Goal: Information Seeking & Learning: Learn about a topic

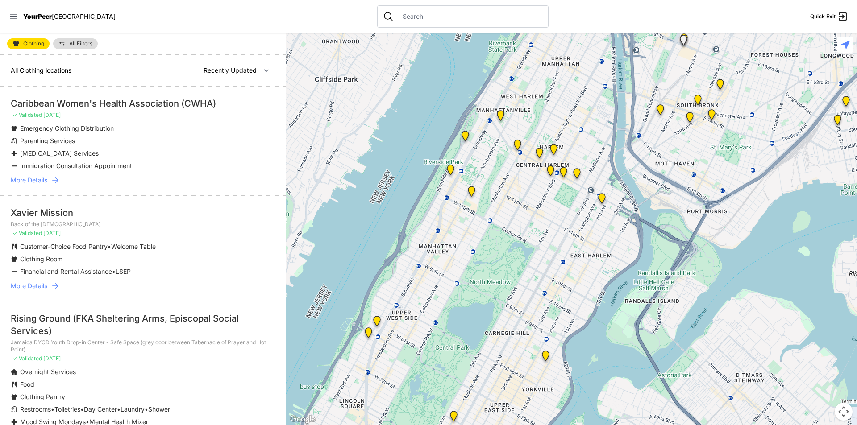
drag, startPoint x: 634, startPoint y: 197, endPoint x: 516, endPoint y: 280, distance: 144.5
click at [516, 280] on div at bounding box center [571, 229] width 571 height 392
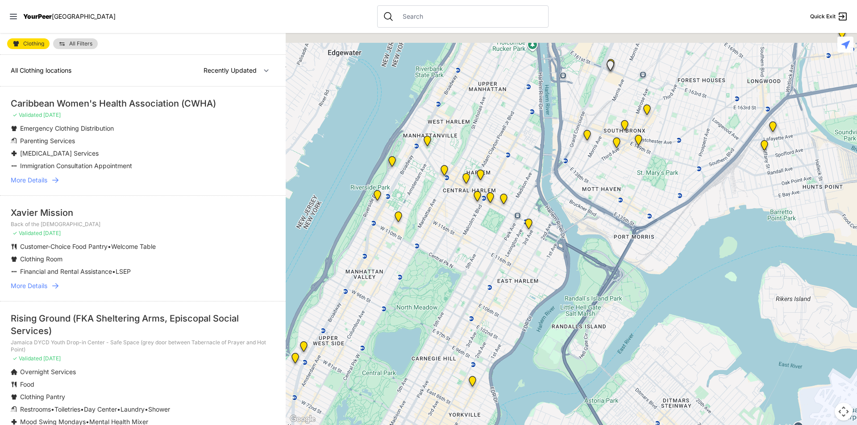
drag, startPoint x: 675, startPoint y: 197, endPoint x: 577, endPoint y: 237, distance: 105.2
click at [589, 237] on div at bounding box center [571, 229] width 571 height 392
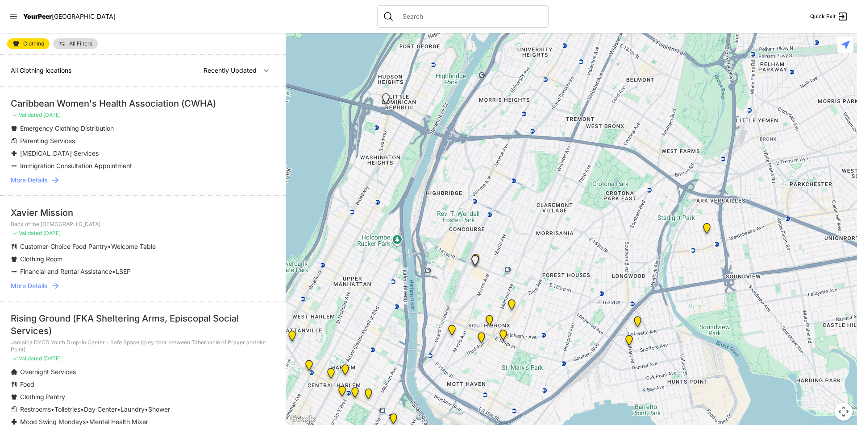
drag, startPoint x: 699, startPoint y: 105, endPoint x: 573, endPoint y: 293, distance: 226.1
click at [573, 293] on div at bounding box center [571, 229] width 571 height 392
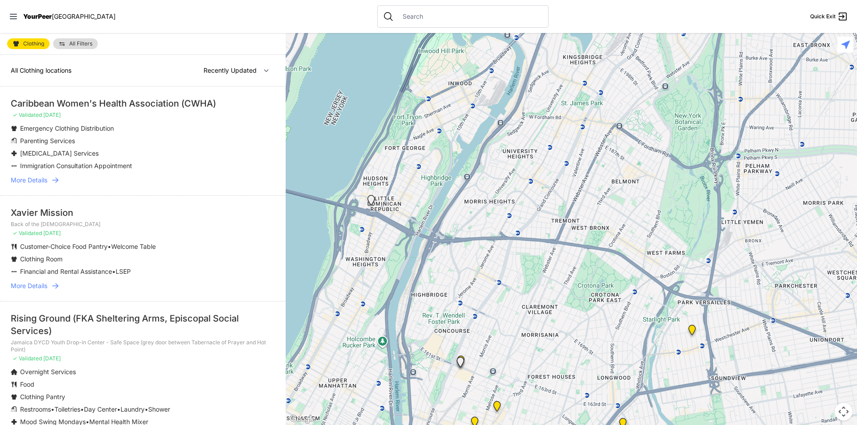
drag, startPoint x: 546, startPoint y: 159, endPoint x: 534, endPoint y: 270, distance: 110.9
click at [534, 270] on div at bounding box center [571, 229] width 571 height 392
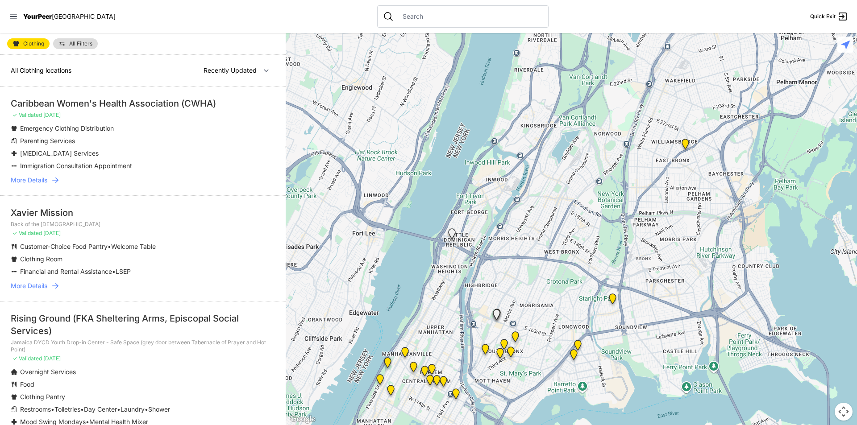
click at [684, 142] on img at bounding box center [685, 145] width 18 height 21
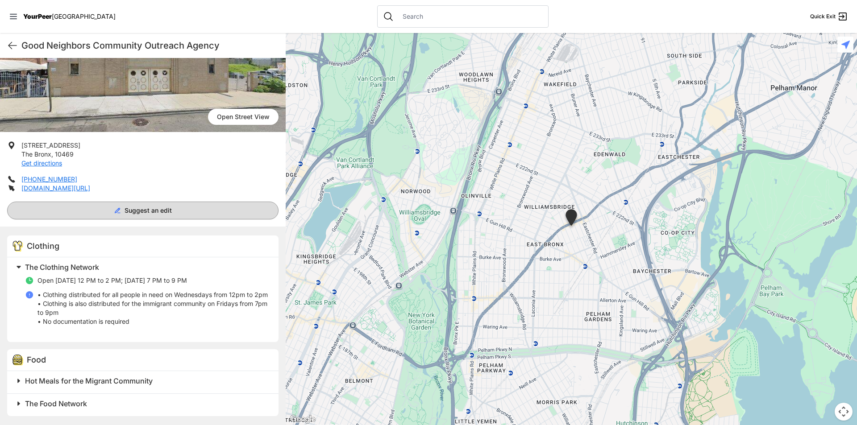
scroll to position [97, 0]
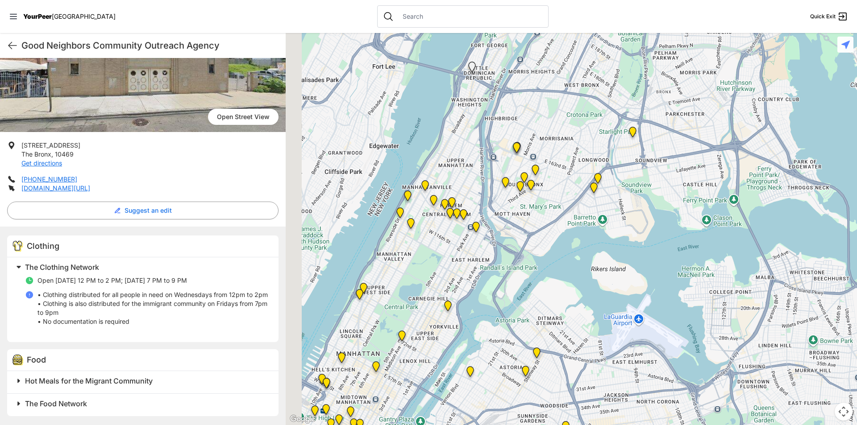
drag, startPoint x: 414, startPoint y: 361, endPoint x: 636, endPoint y: 153, distance: 305.0
click at [636, 153] on div at bounding box center [571, 229] width 571 height 392
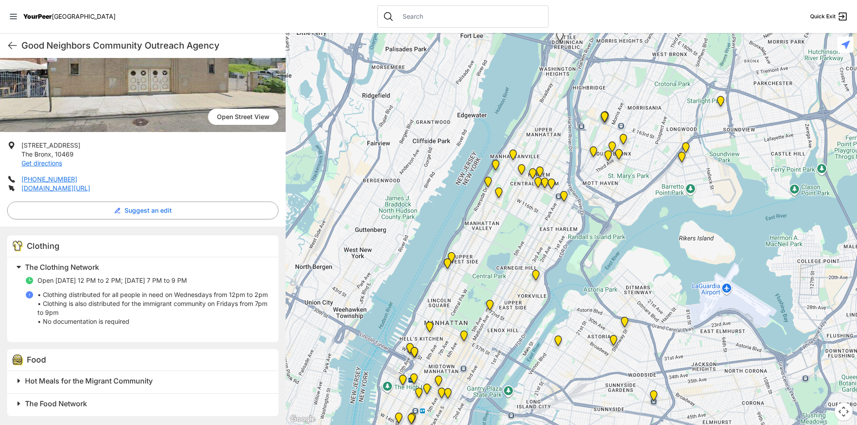
drag, startPoint x: 380, startPoint y: 335, endPoint x: 469, endPoint y: 304, distance: 93.6
click at [469, 304] on div at bounding box center [571, 229] width 571 height 392
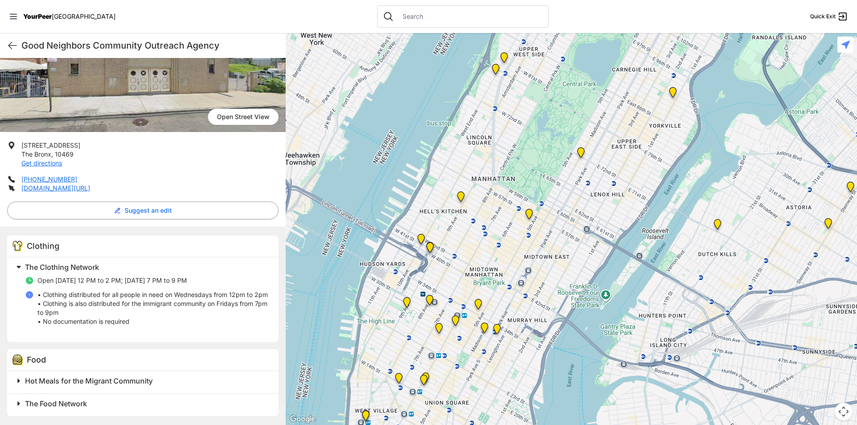
drag, startPoint x: 450, startPoint y: 349, endPoint x: 558, endPoint y: 117, distance: 256.1
click at [558, 117] on div at bounding box center [571, 229] width 571 height 392
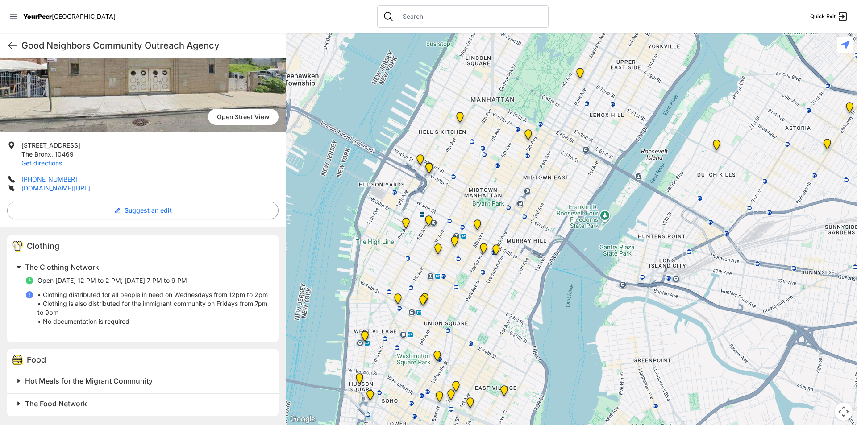
drag, startPoint x: 445, startPoint y: 309, endPoint x: 444, endPoint y: 230, distance: 79.0
click at [444, 230] on div at bounding box center [571, 229] width 571 height 392
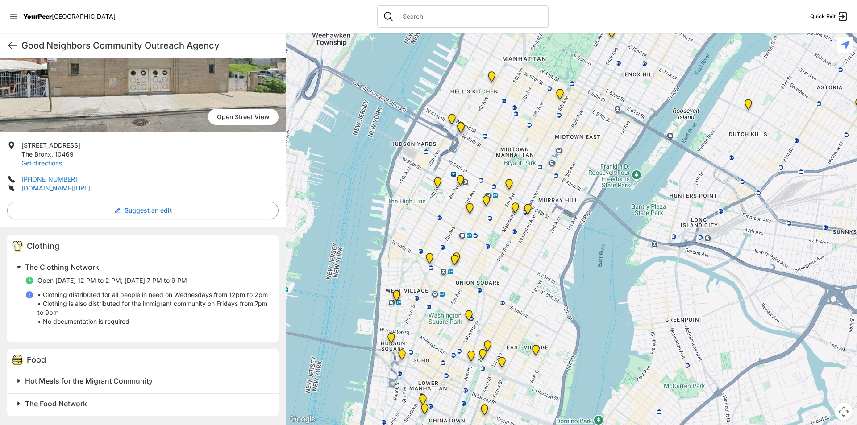
drag, startPoint x: 358, startPoint y: 246, endPoint x: 445, endPoint y: 265, distance: 89.5
click at [445, 265] on div at bounding box center [571, 229] width 571 height 392
click at [458, 180] on img "Antonio Olivieri Drop-in Center" at bounding box center [460, 181] width 18 height 21
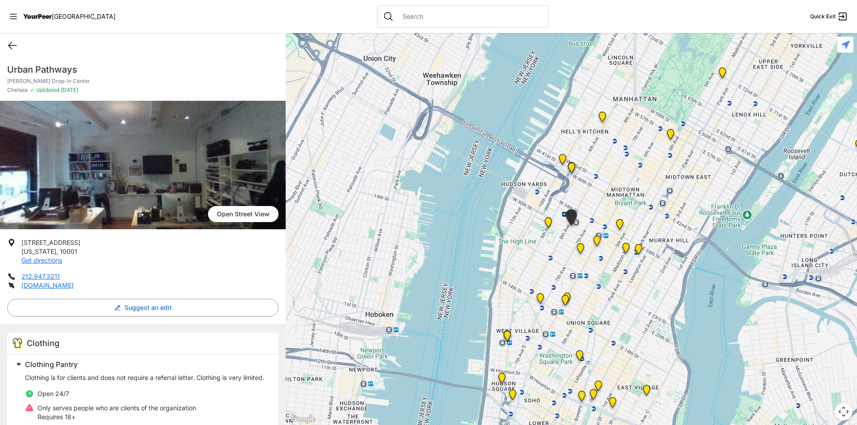
click at [16, 44] on icon at bounding box center [12, 45] width 11 height 11
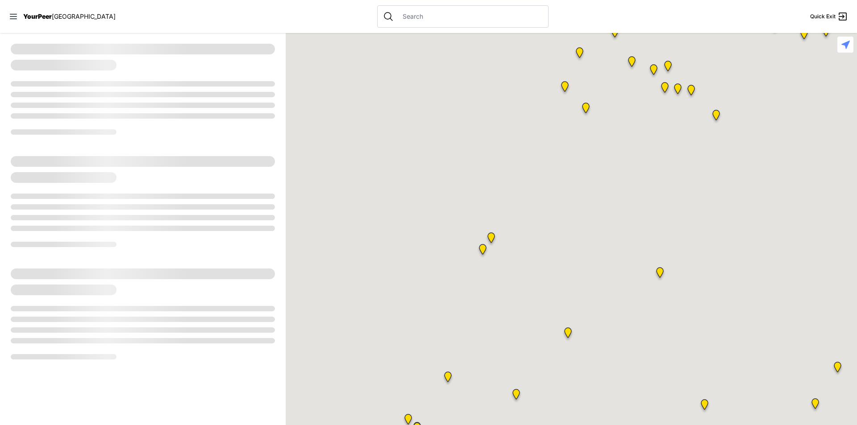
select select "recentlyUpdated"
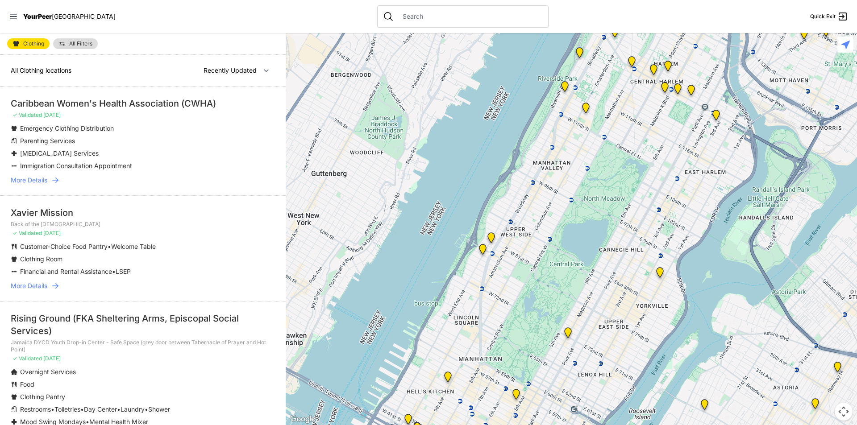
click at [185, 174] on li "Caribbean Women's Health Association (CWHA) ✓ Validated [DATE] Emergency Clothi…" at bounding box center [143, 141] width 286 height 109
click at [29, 43] on span "Clothing" at bounding box center [33, 43] width 21 height 5
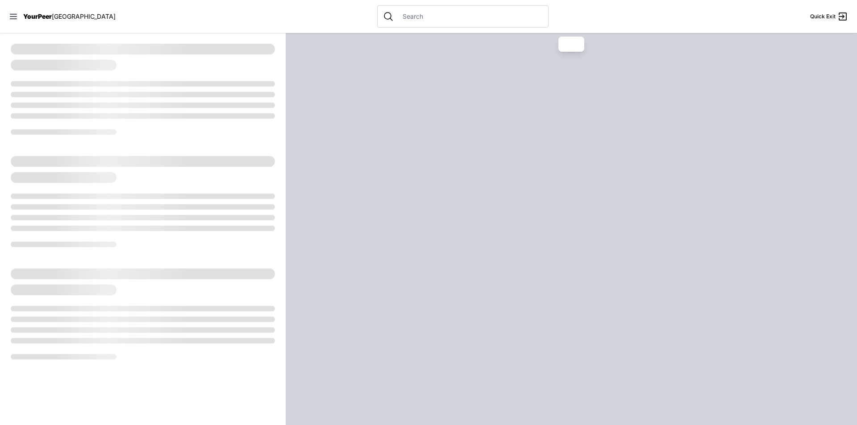
select select "recentlyUpdated"
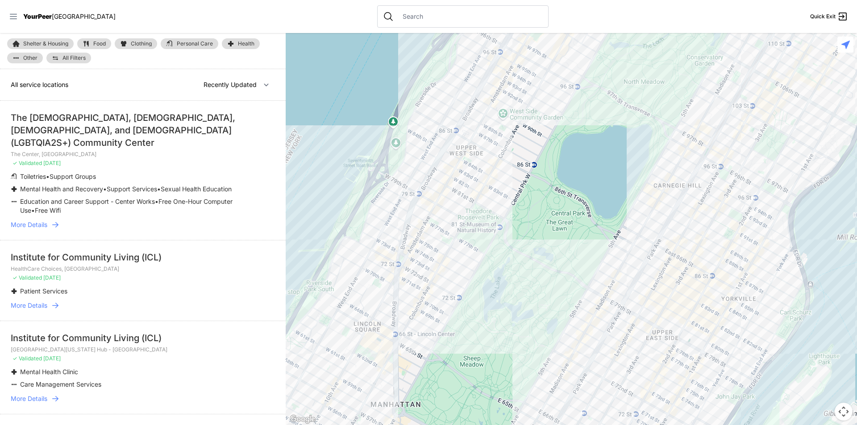
click at [16, 17] on icon at bounding box center [13, 16] width 7 height 5
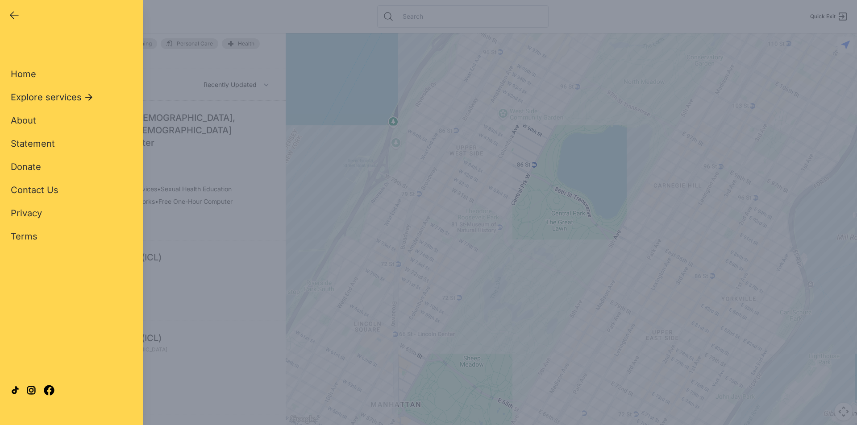
click at [41, 91] on span "Explore services" at bounding box center [46, 97] width 71 height 12
click at [57, 166] on span "Personal Care" at bounding box center [41, 167] width 61 height 12
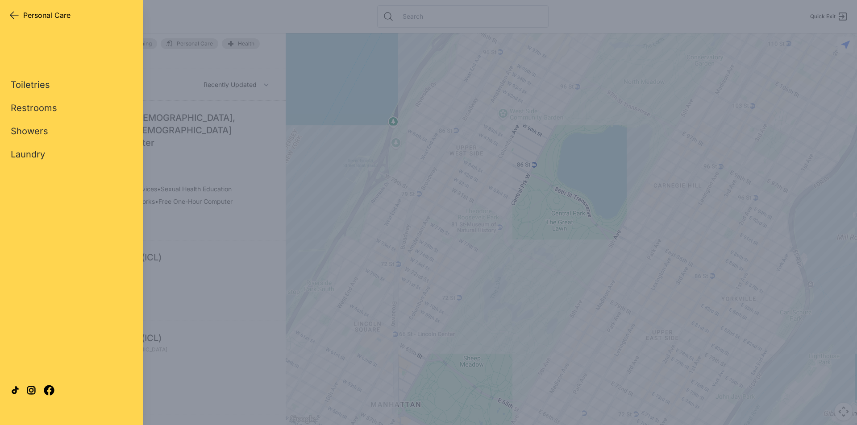
click at [21, 81] on link "Toiletries" at bounding box center [30, 85] width 39 height 12
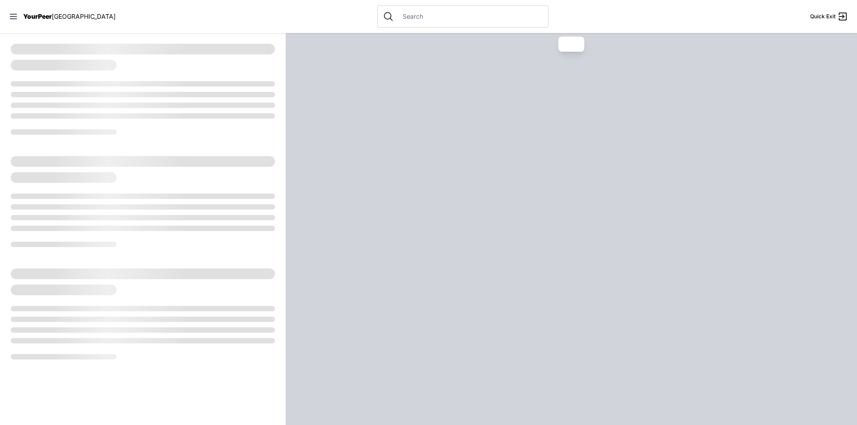
select select "recentlyUpdated"
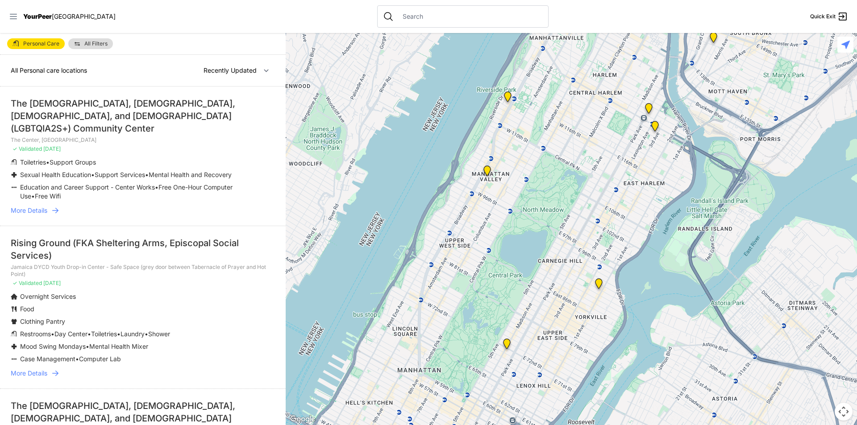
click at [10, 17] on icon at bounding box center [13, 16] width 7 height 5
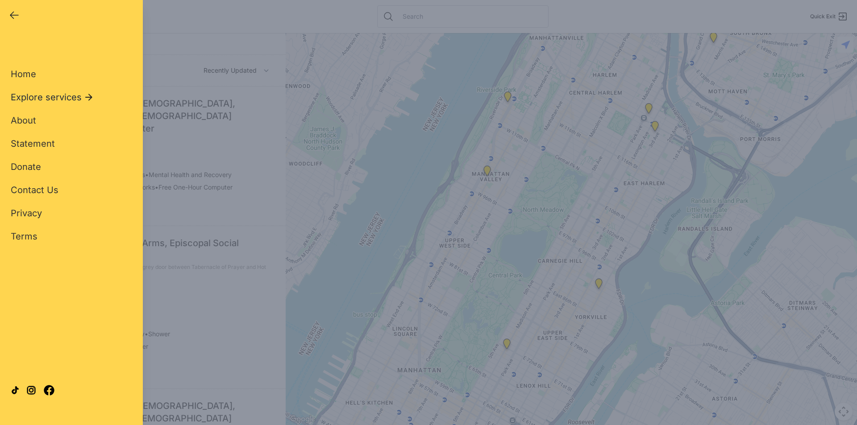
click at [53, 99] on span "Explore services" at bounding box center [46, 97] width 71 height 12
click at [61, 101] on span "Shelter & Housing" at bounding box center [49, 97] width 77 height 12
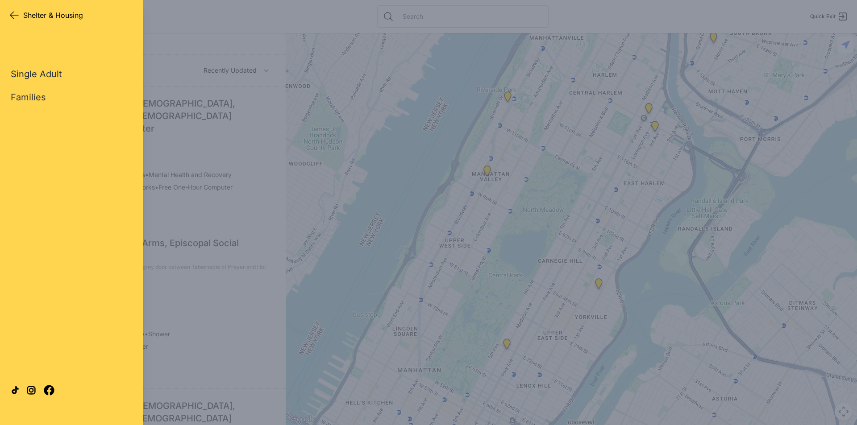
click at [33, 70] on link "Single Adult" at bounding box center [36, 74] width 51 height 12
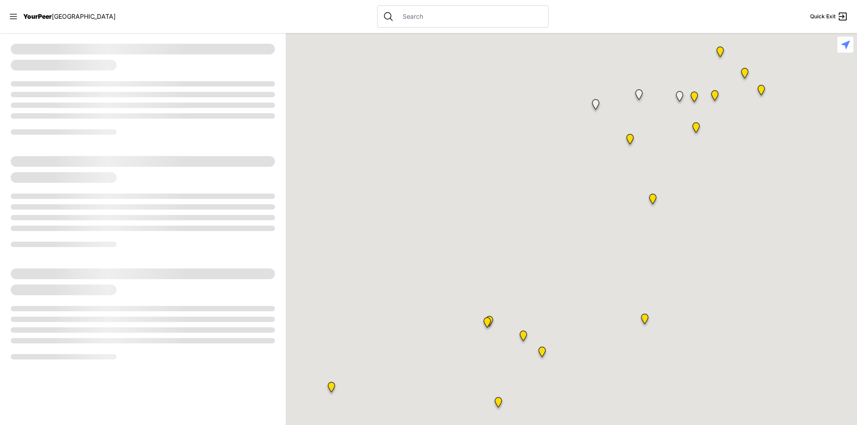
select select "recentlyUpdated"
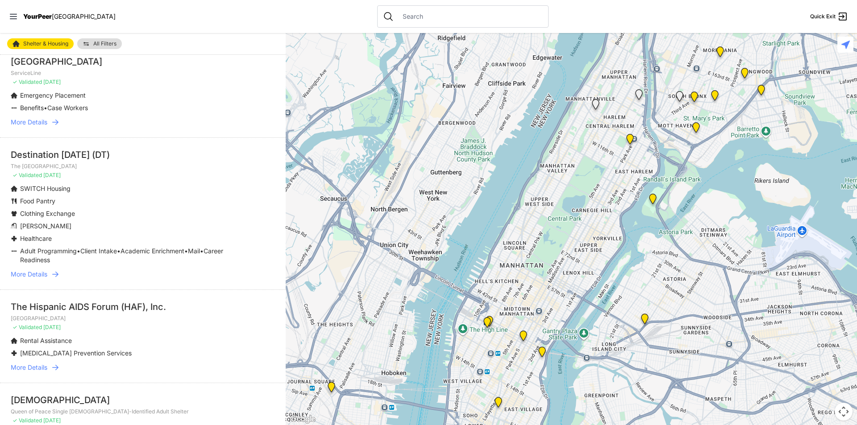
scroll to position [759, 0]
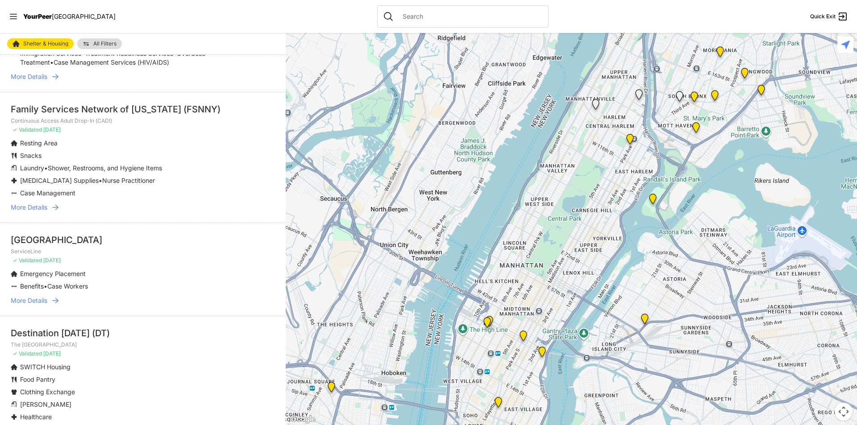
click at [241, 19] on nav "YourPeer [GEOGRAPHIC_DATA] Quick Exit" at bounding box center [428, 16] width 857 height 33
